Goal: Task Accomplishment & Management: Complete application form

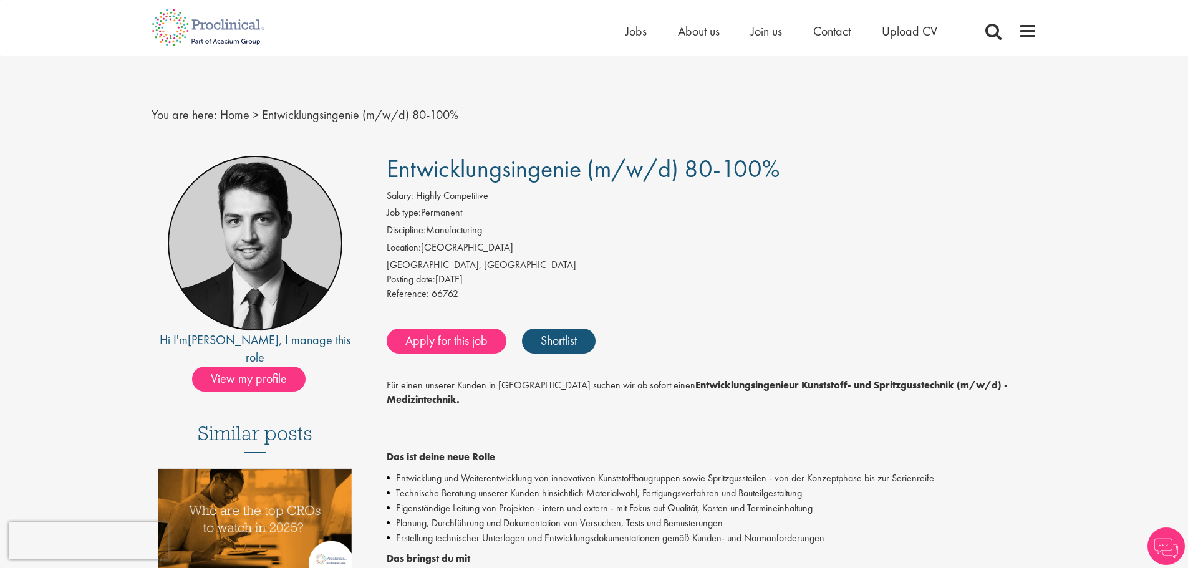
scroll to position [249, 0]
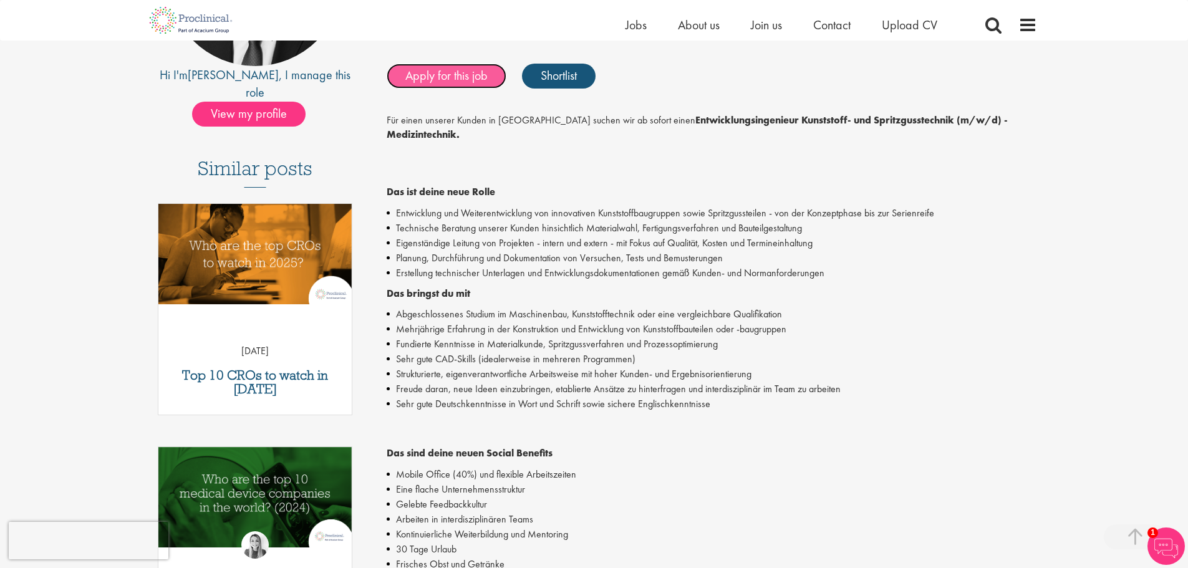
click at [425, 79] on link "Apply for this job" at bounding box center [447, 76] width 120 height 25
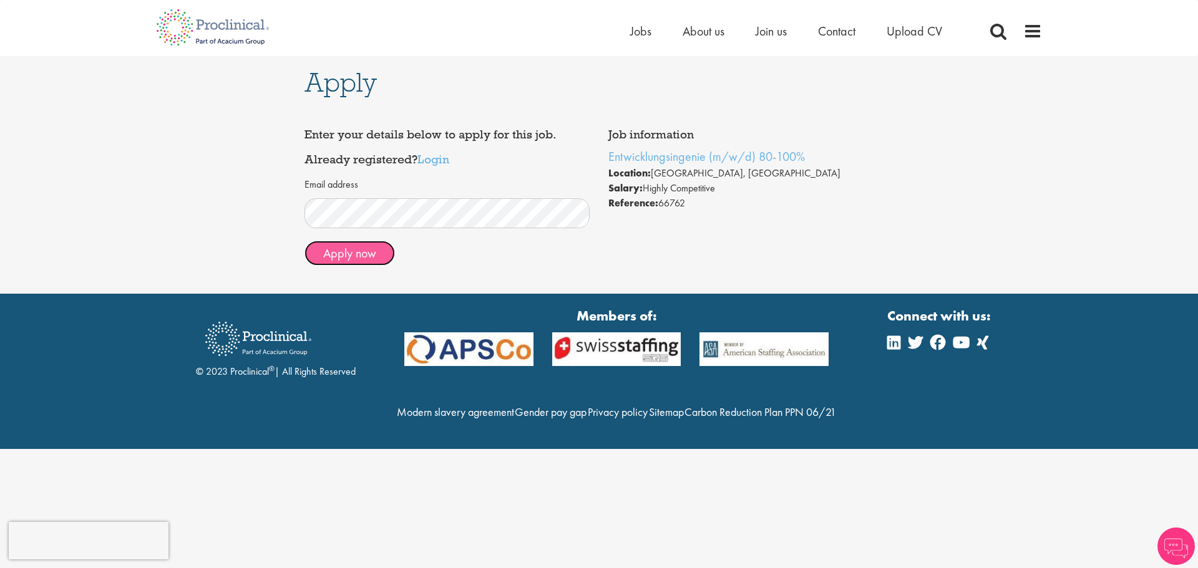
click at [371, 249] on button "Apply now" at bounding box center [349, 253] width 90 height 25
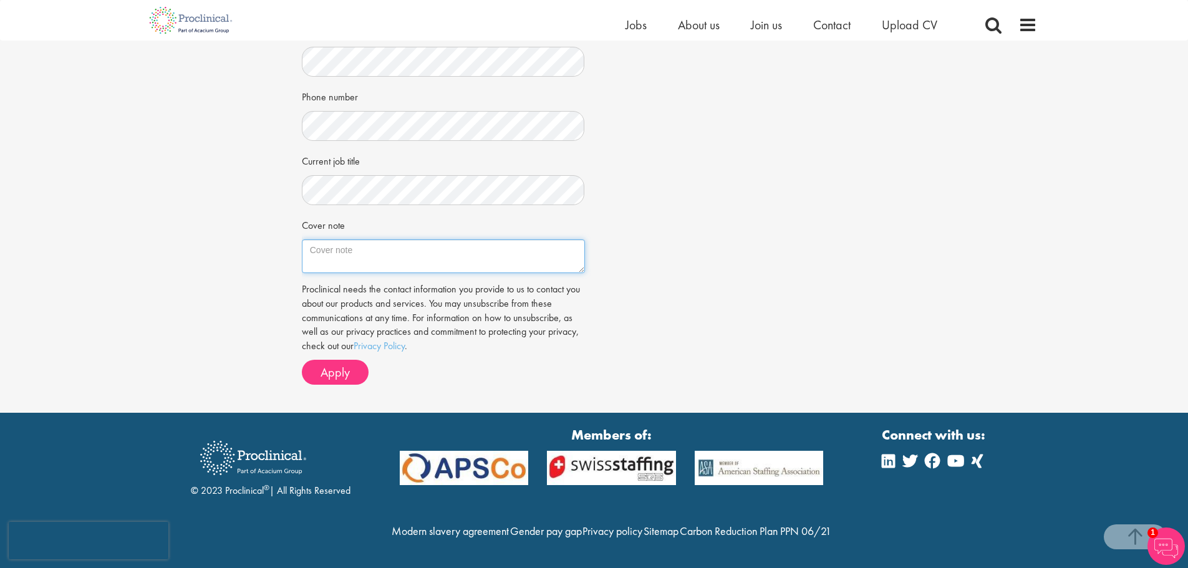
scroll to position [316, 0]
click at [364, 360] on button "Apply" at bounding box center [335, 372] width 67 height 25
